Goal: Information Seeking & Learning: Learn about a topic

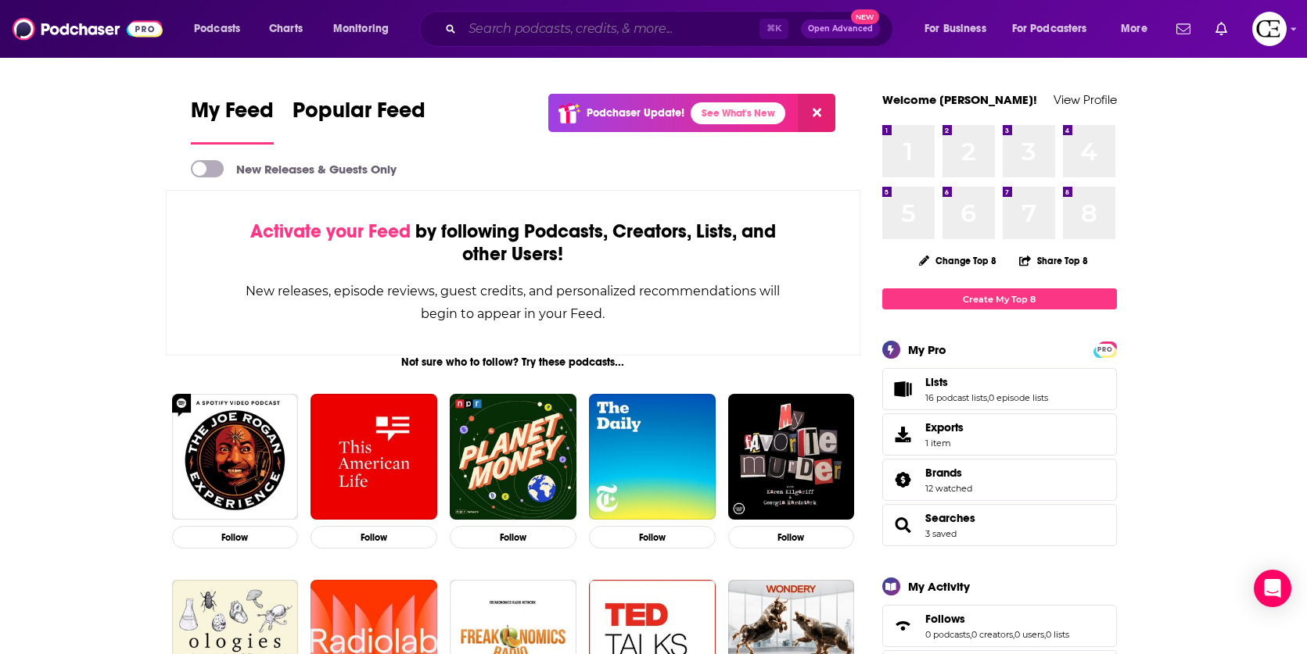
click at [719, 34] on input "Search podcasts, credits, & more..." at bounding box center [610, 28] width 297 height 25
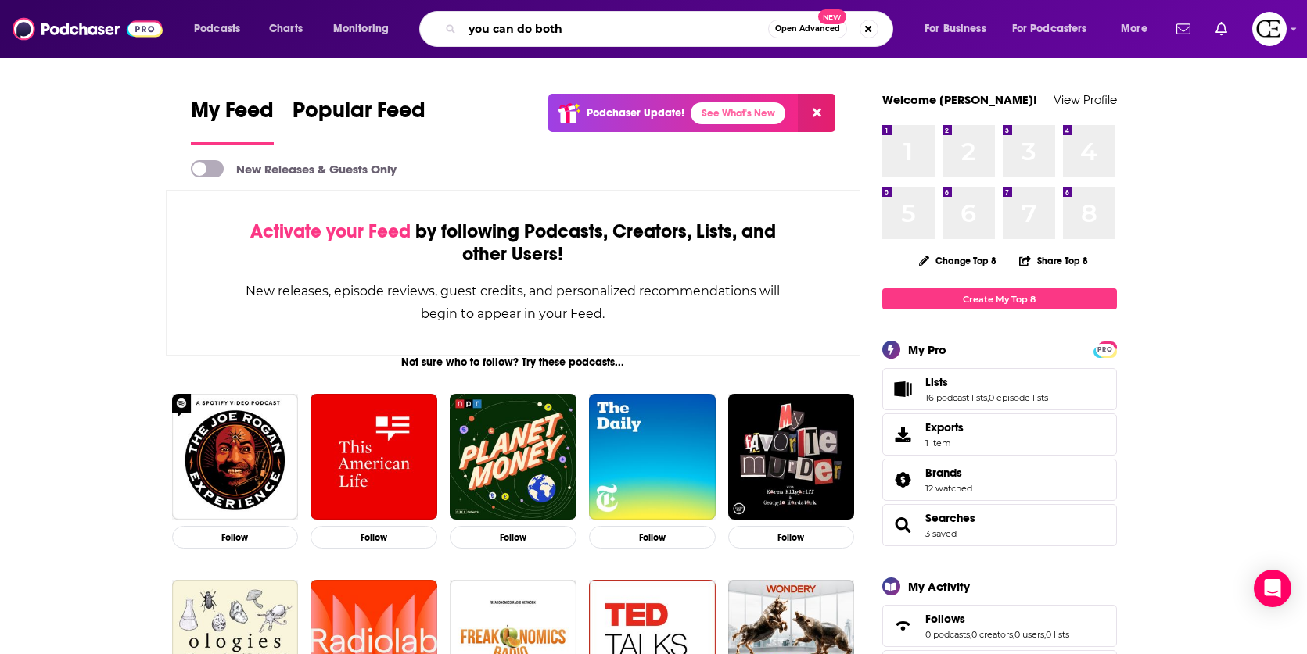
type input "you can do both"
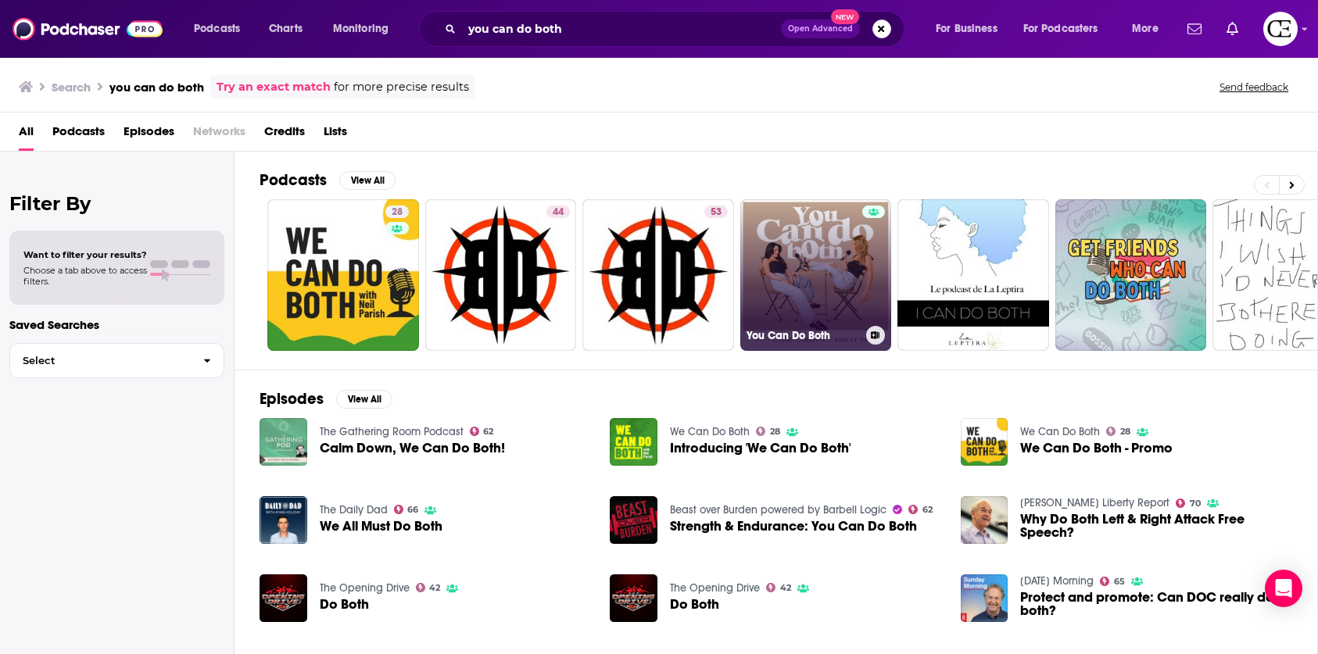
click at [874, 253] on div at bounding box center [873, 266] width 23 height 120
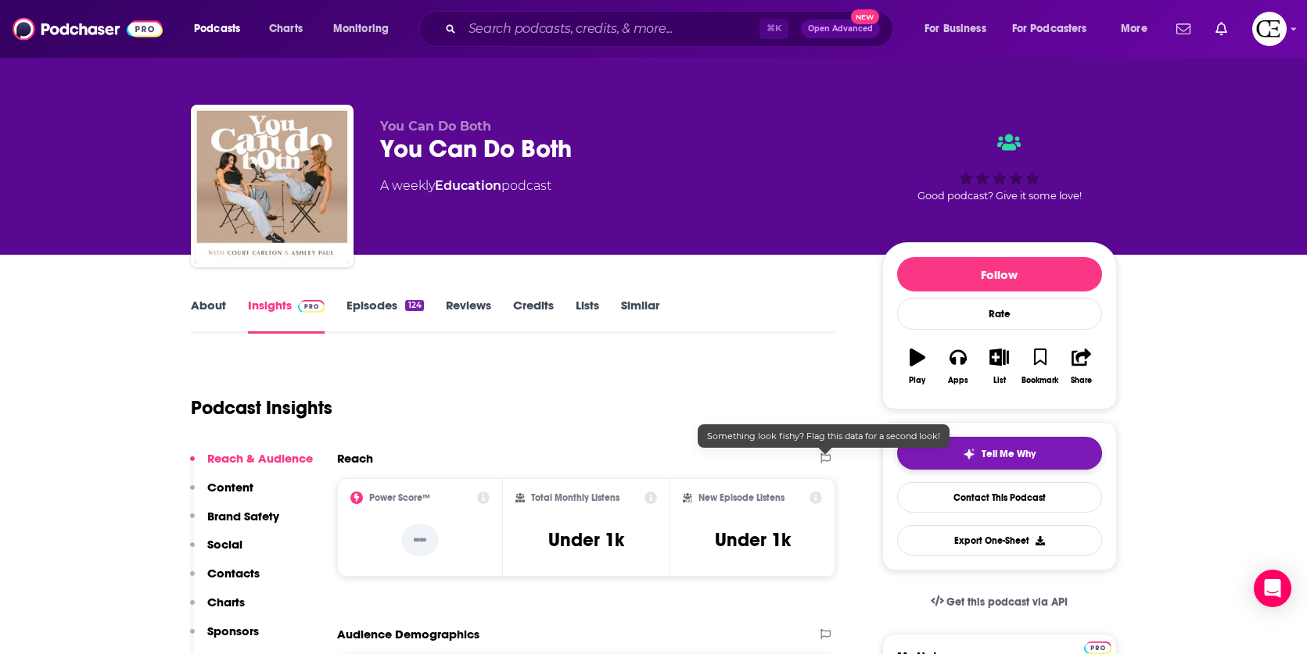
click at [918, 453] on button "Tell Me Why" at bounding box center [999, 453] width 205 height 33
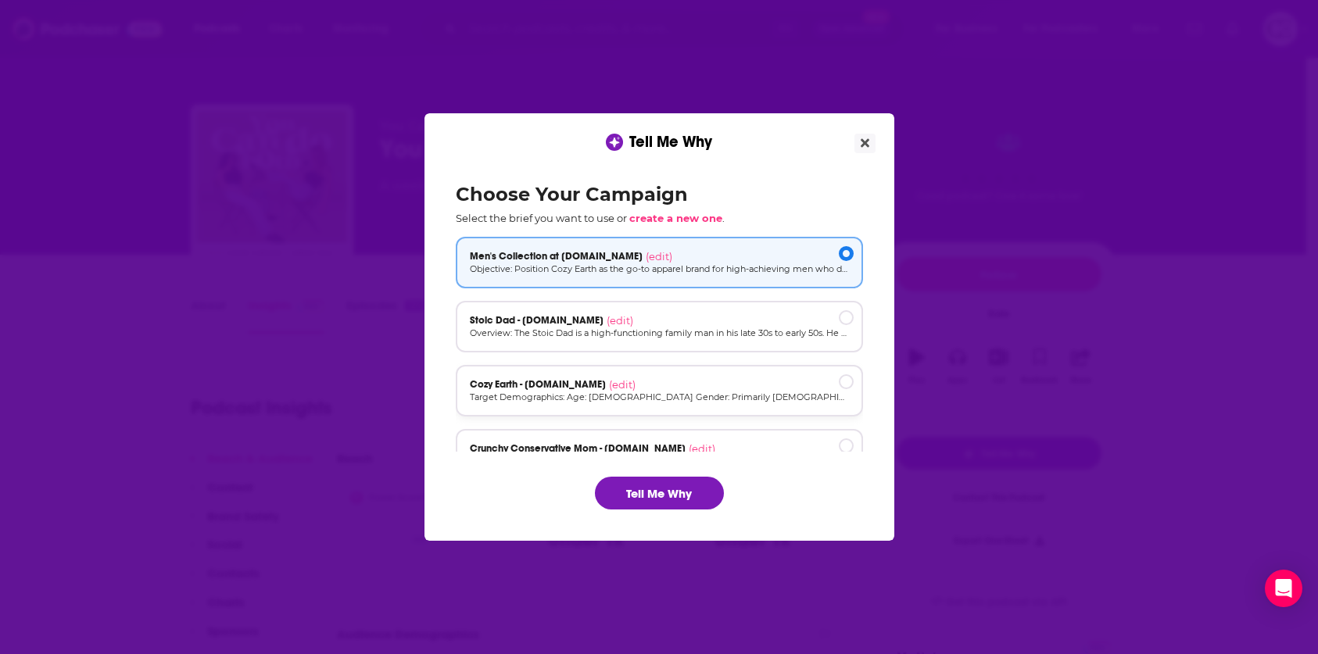
click at [573, 395] on p "Target Demographics: Age: [DEMOGRAPHIC_DATA] Gender: Primarily [DEMOGRAPHIC_DAT…" at bounding box center [659, 397] width 379 height 13
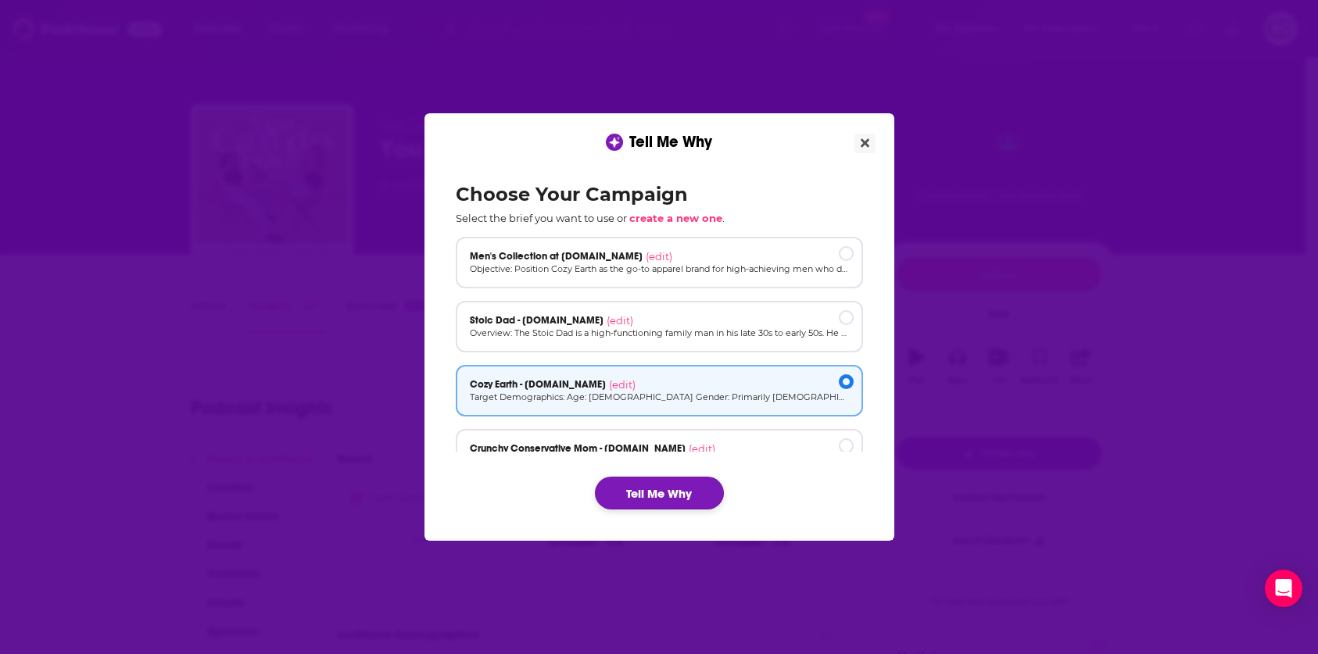
click at [680, 488] on button "Tell Me Why" at bounding box center [659, 493] width 129 height 33
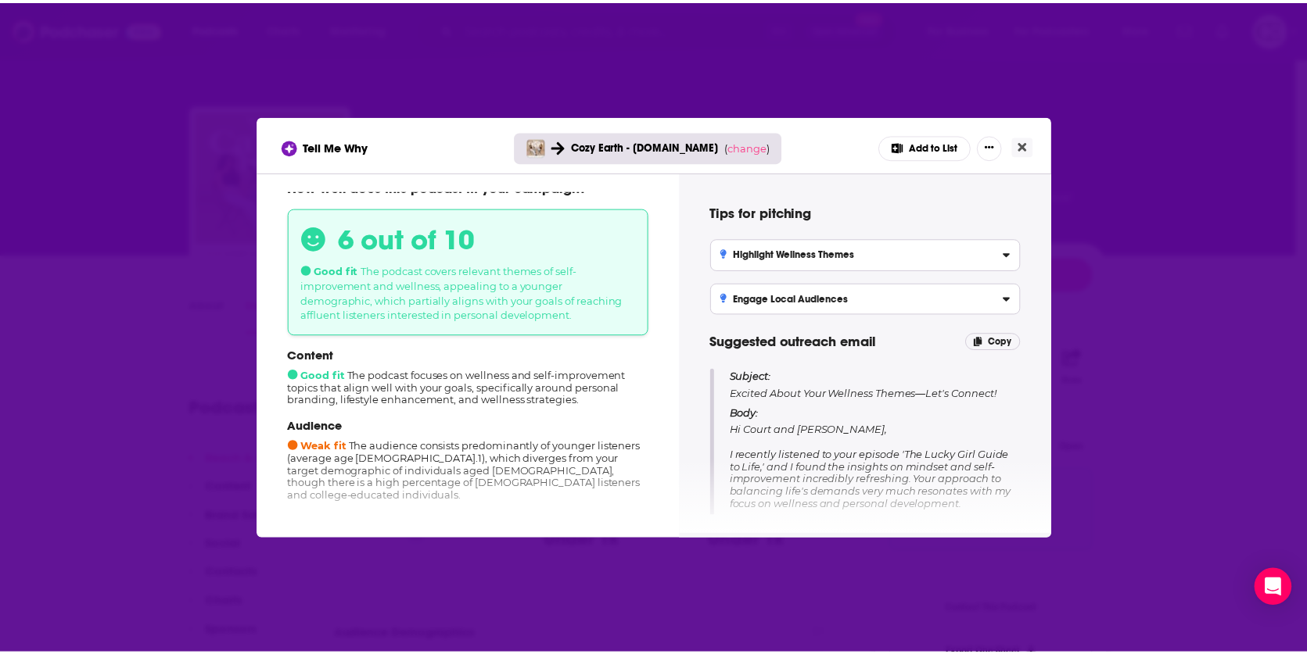
scroll to position [55, 0]
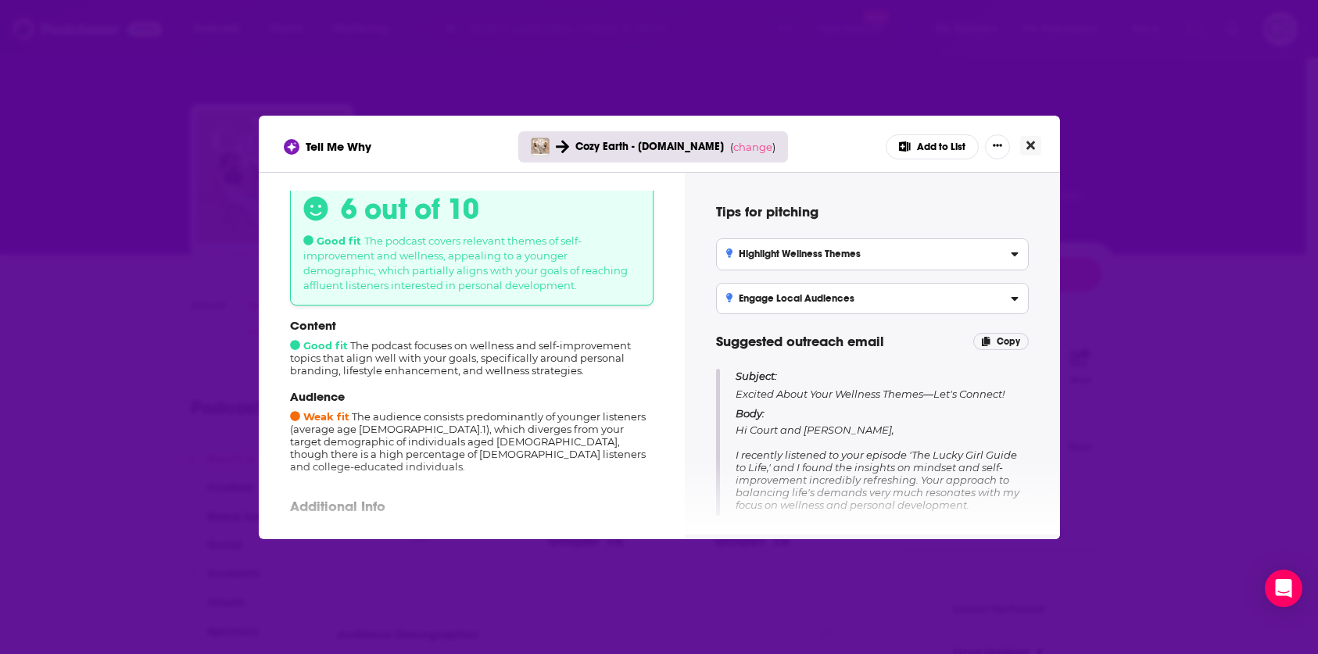
click at [1030, 149] on icon "Close" at bounding box center [1031, 145] width 9 height 13
